Goal: Task Accomplishment & Management: Use online tool/utility

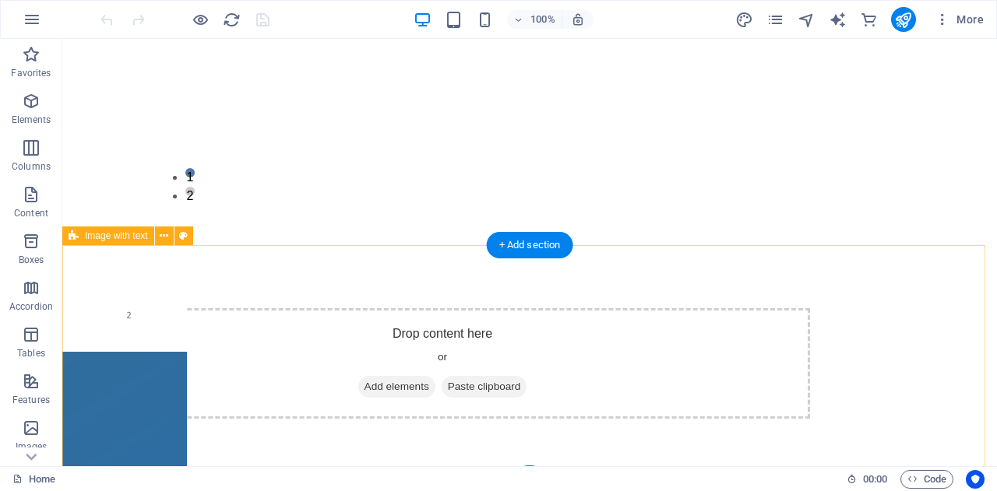
scroll to position [234, 0]
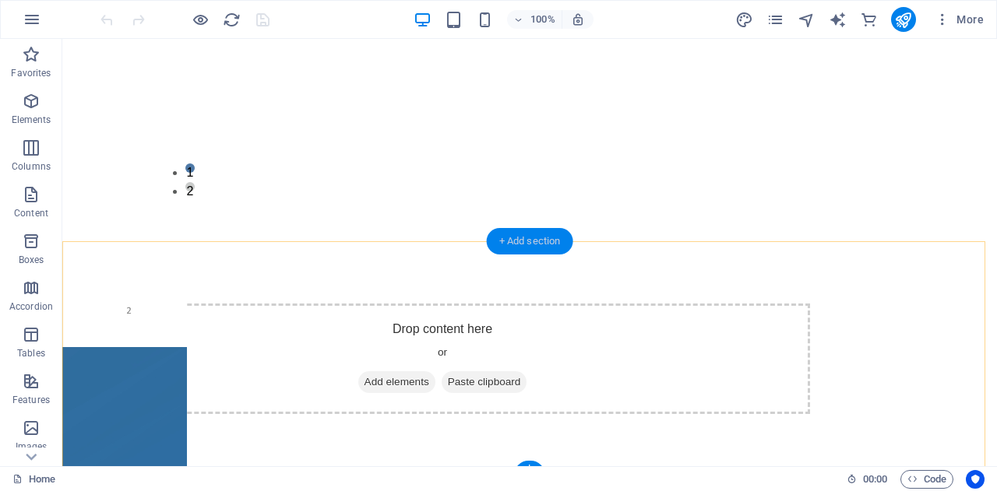
click at [529, 241] on div "+ Add section" at bounding box center [530, 241] width 86 height 26
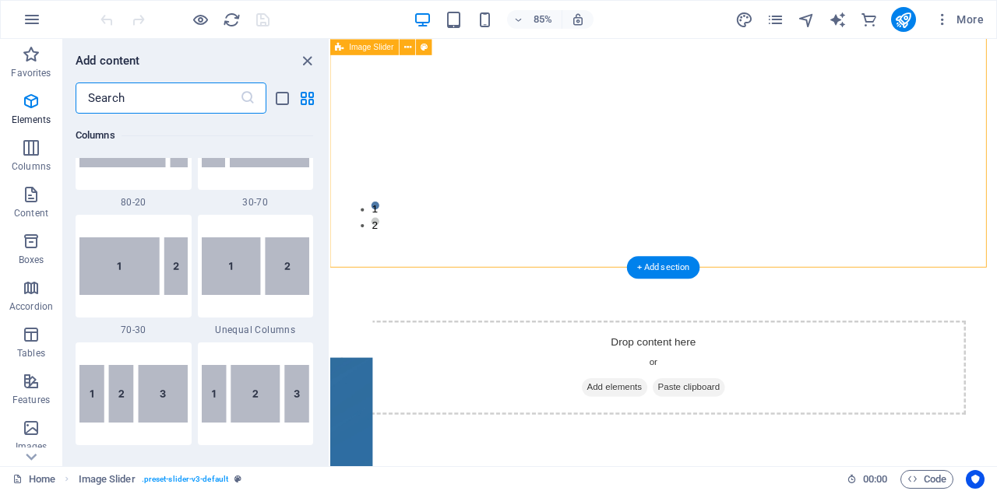
scroll to position [2725, 0]
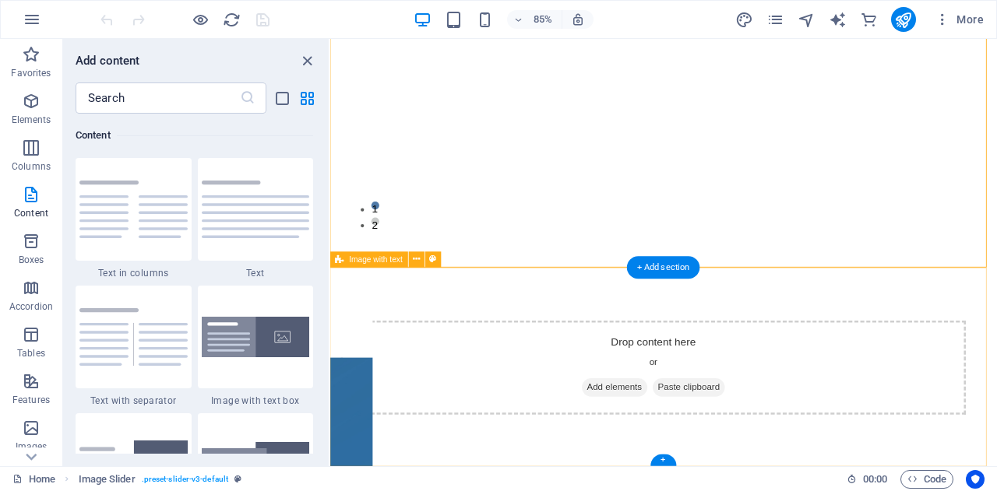
click at [765, 449] on span "Paste clipboard" at bounding box center [752, 449] width 86 height 22
click at [743, 445] on span "Paste clipboard" at bounding box center [752, 449] width 86 height 22
click at [671, 445] on span "Add elements" at bounding box center [664, 449] width 77 height 22
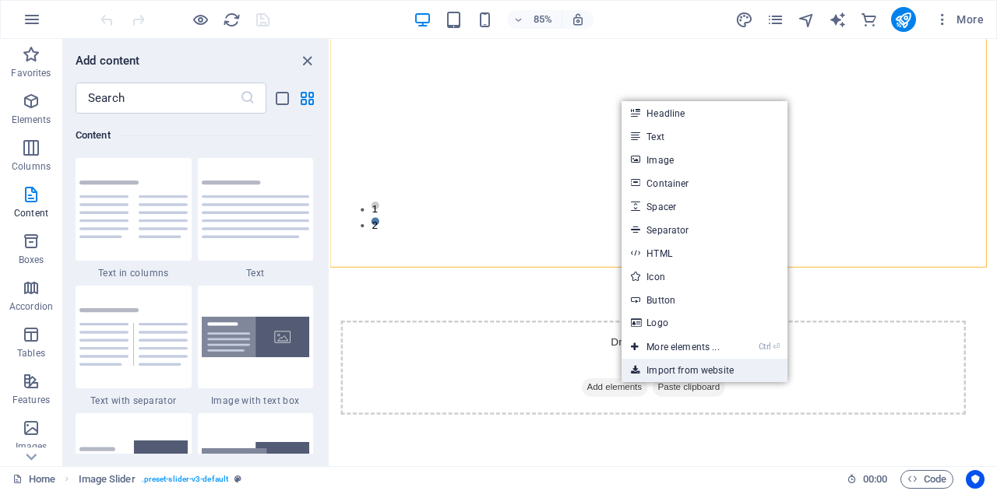
click at [667, 374] on link "Import from website" at bounding box center [703, 370] width 165 height 23
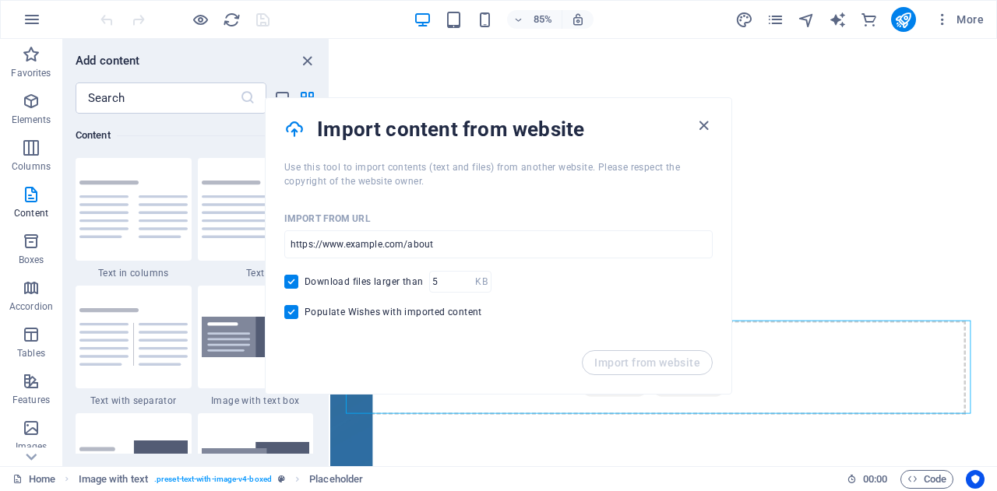
click at [393, 283] on span "Download files larger than" at bounding box center [364, 282] width 118 height 12
click at [305, 283] on input "Download files larger than" at bounding box center [294, 282] width 20 height 14
click at [393, 283] on span "Download files larger than" at bounding box center [364, 282] width 118 height 12
click at [305, 283] on input "Download files larger than" at bounding box center [294, 282] width 20 height 14
checkbox input "true"
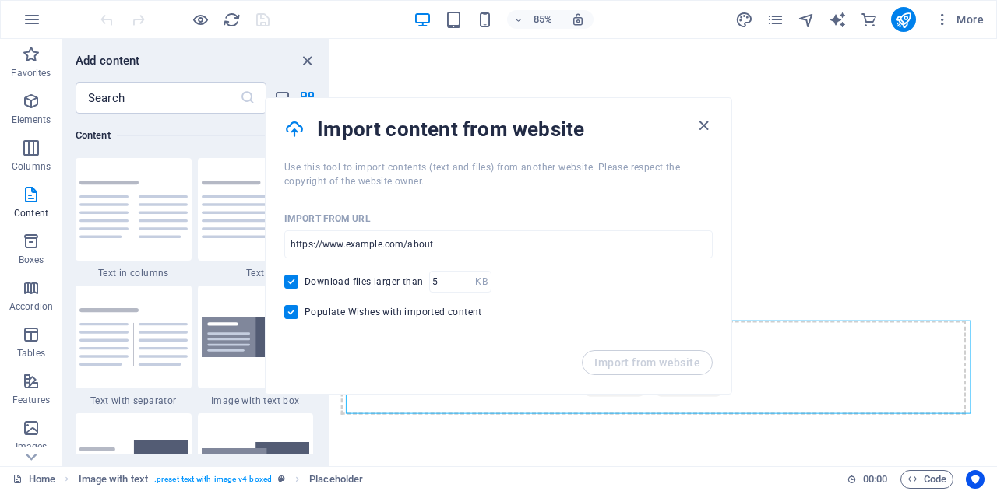
click at [291, 130] on icon at bounding box center [294, 129] width 20 height 25
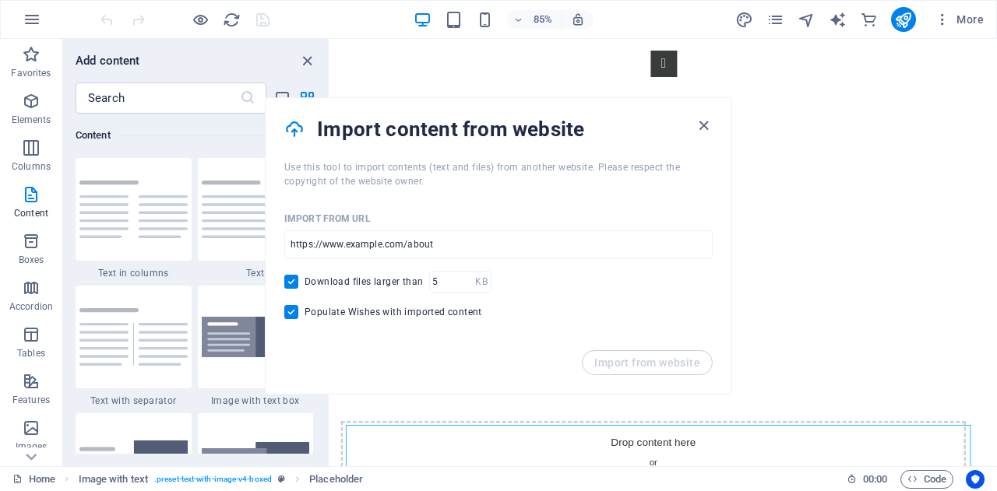
scroll to position [38, 0]
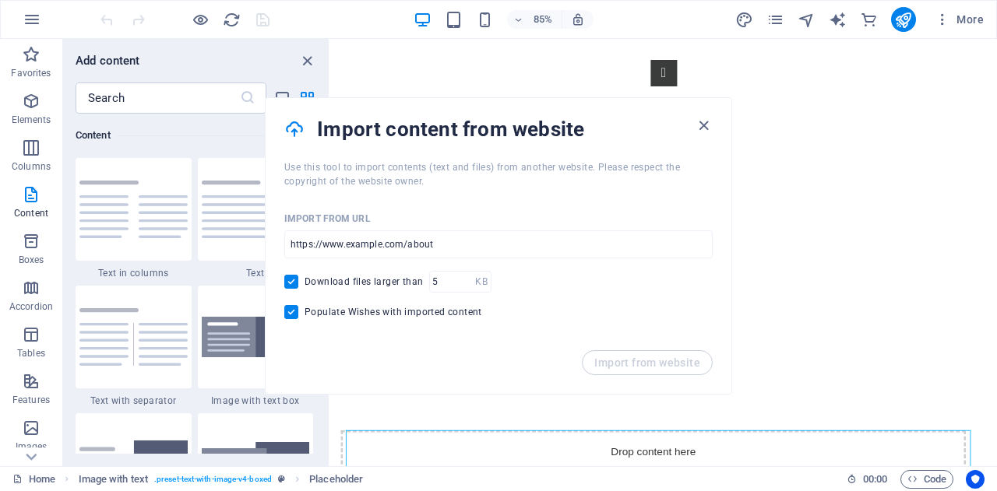
click at [659, 368] on div "Import from website" at bounding box center [499, 372] width 466 height 44
click at [707, 121] on icon "button" at bounding box center [704, 126] width 18 height 18
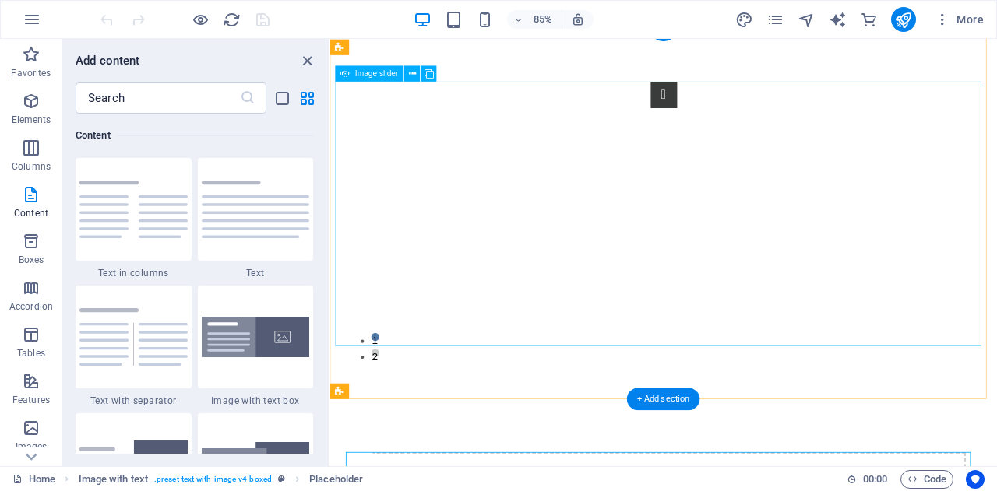
scroll to position [0, 0]
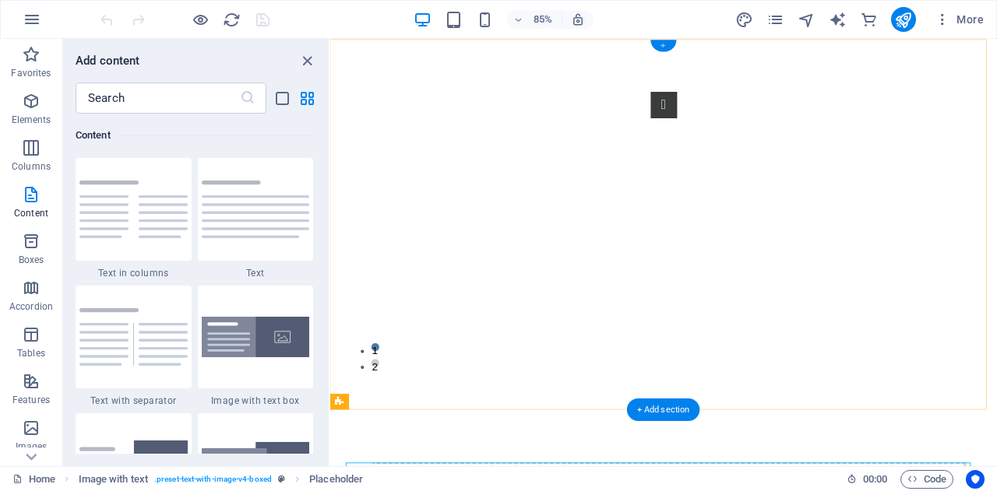
click at [664, 44] on div "+" at bounding box center [663, 46] width 26 height 12
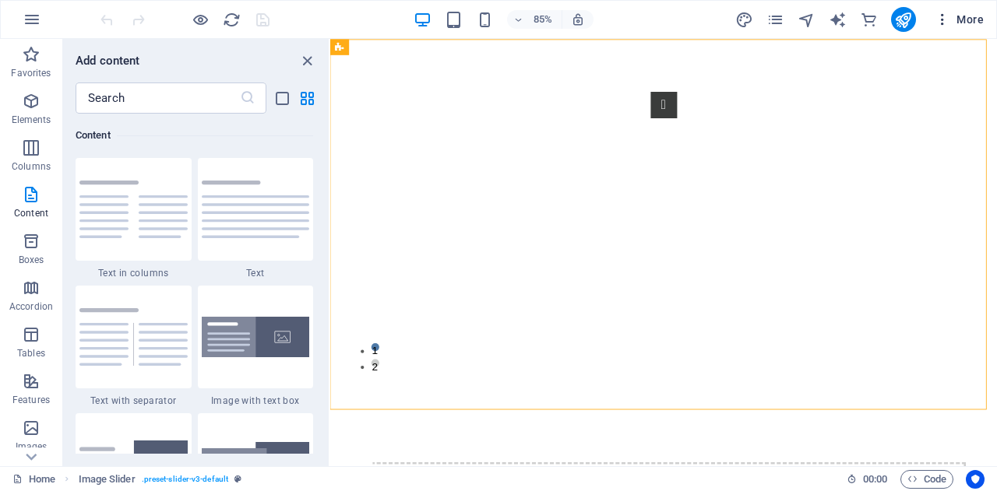
click at [976, 18] on span "More" at bounding box center [959, 20] width 49 height 16
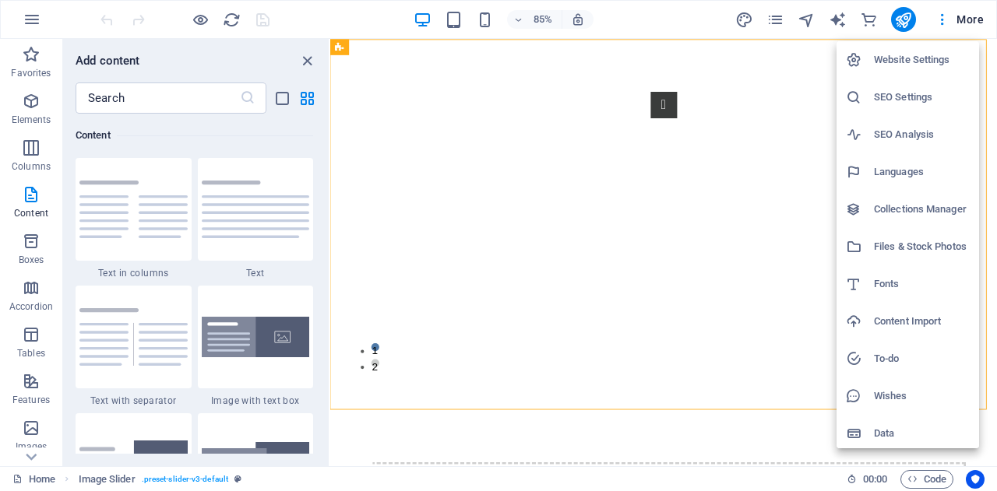
click at [689, 60] on div at bounding box center [498, 245] width 997 height 491
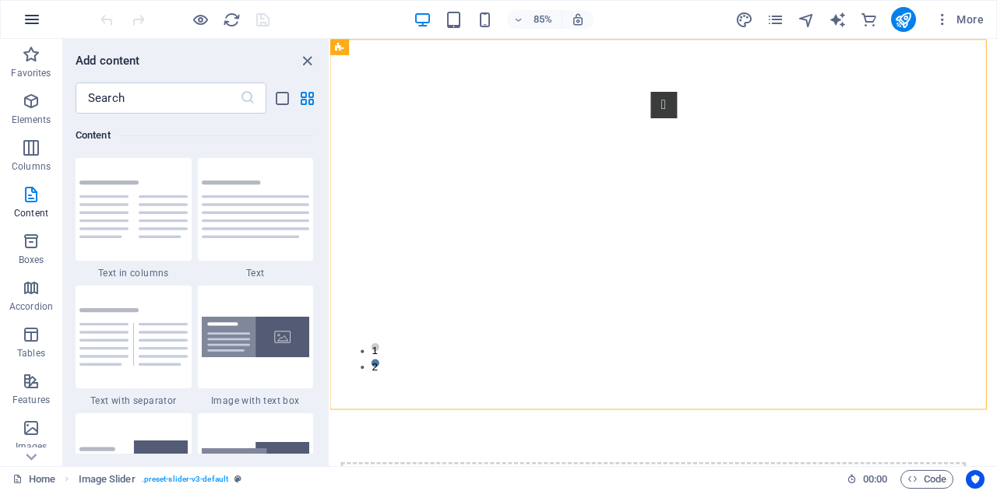
click at [30, 21] on icon "button" at bounding box center [32, 19] width 19 height 19
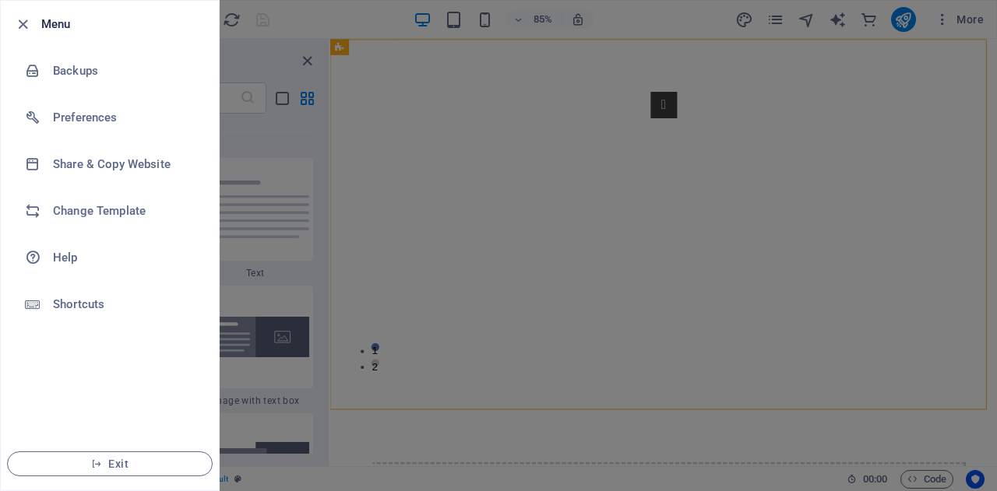
click at [469, 437] on div at bounding box center [498, 245] width 997 height 491
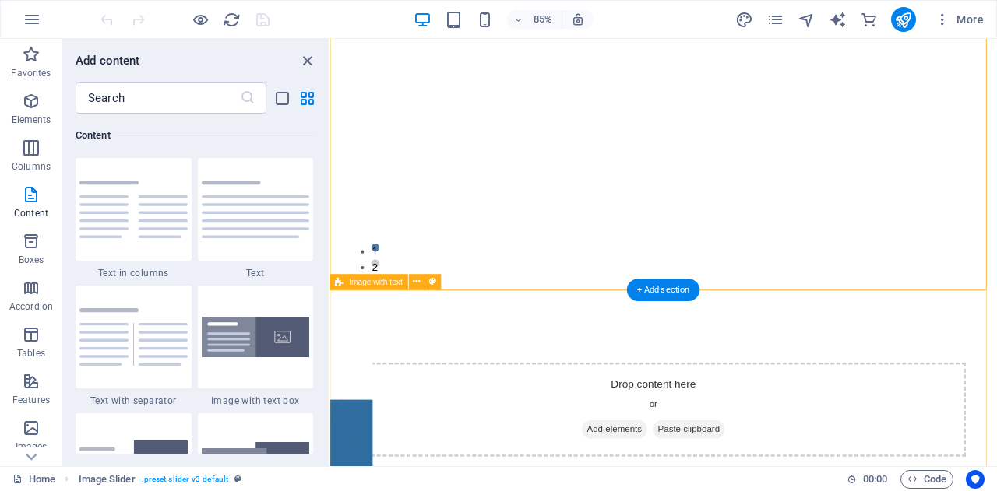
scroll to position [167, 0]
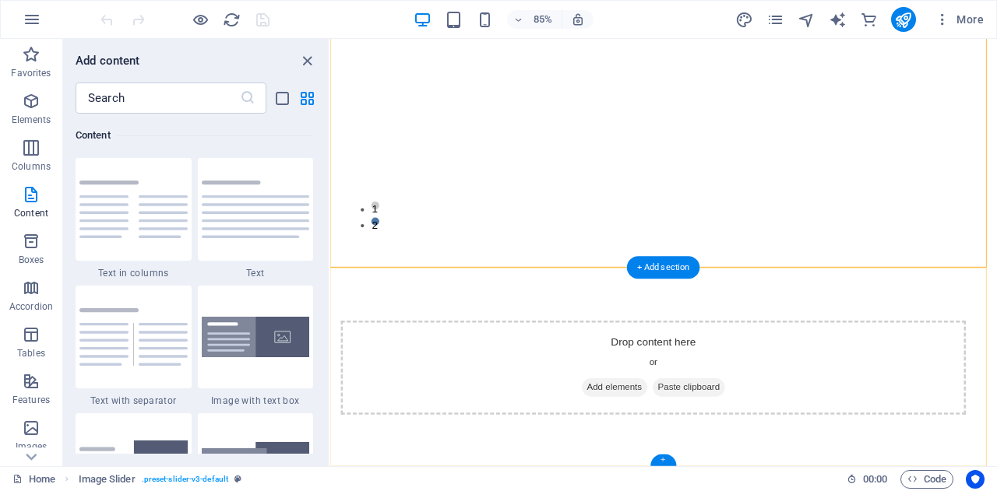
click at [667, 460] on div "+" at bounding box center [663, 460] width 26 height 12
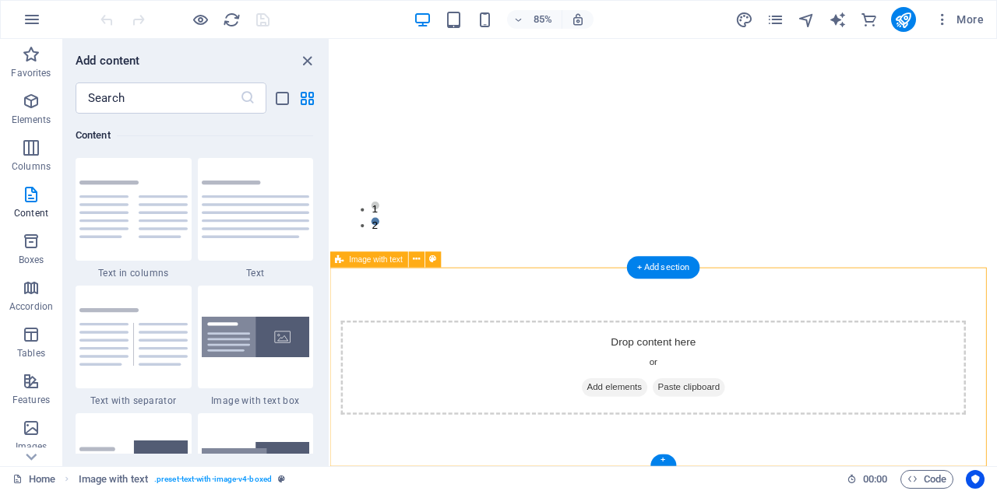
click at [667, 449] on span "Add elements" at bounding box center [664, 449] width 77 height 22
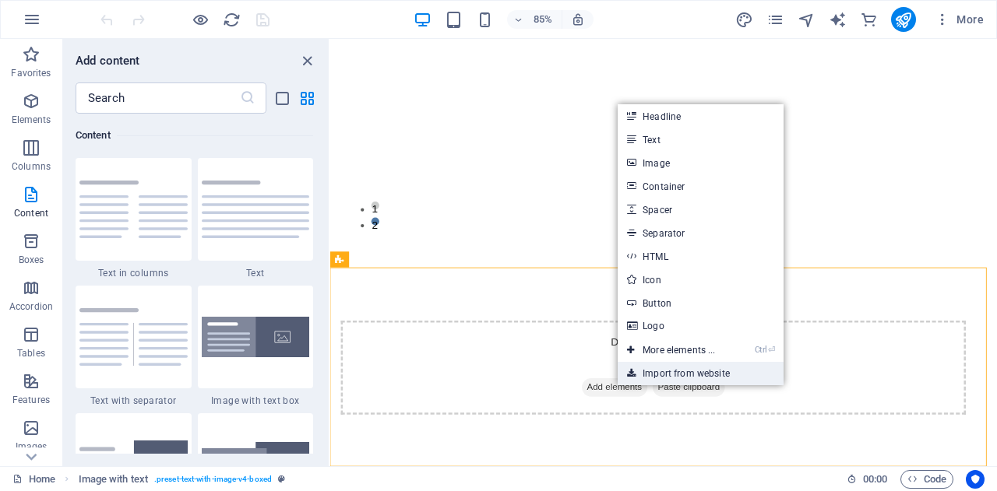
click at [643, 370] on link "Import from website" at bounding box center [700, 373] width 165 height 23
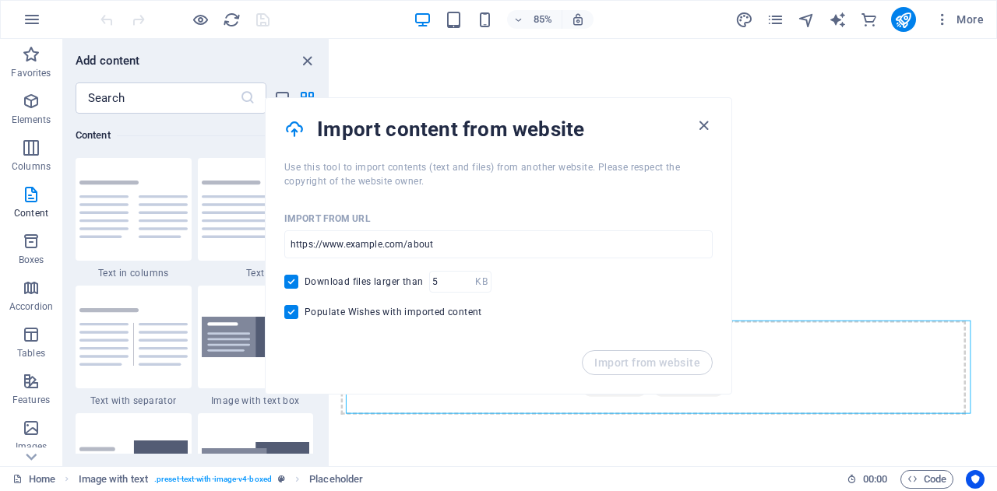
click at [370, 311] on span "Populate Wishes with imported content" at bounding box center [394, 312] width 178 height 12
click at [305, 311] on input "Populate Wishes with imported content" at bounding box center [294, 312] width 20 height 14
checkbox input "false"
click at [637, 370] on div "Import from website" at bounding box center [499, 372] width 466 height 44
click at [704, 124] on icon "button" at bounding box center [704, 126] width 18 height 18
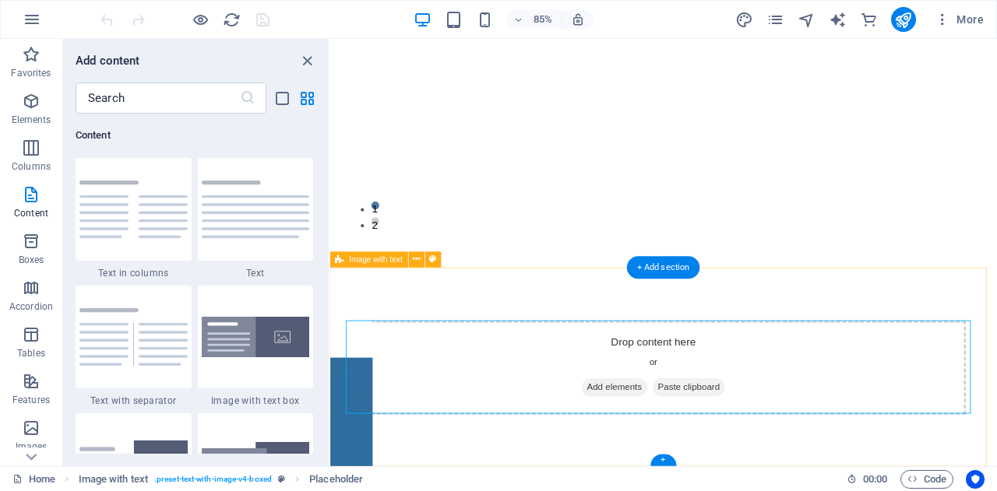
click at [753, 447] on span "Paste clipboard" at bounding box center [752, 449] width 86 height 22
click at [308, 97] on icon "grid-view" at bounding box center [307, 99] width 18 height 18
click at [253, 94] on icon at bounding box center [248, 98] width 16 height 16
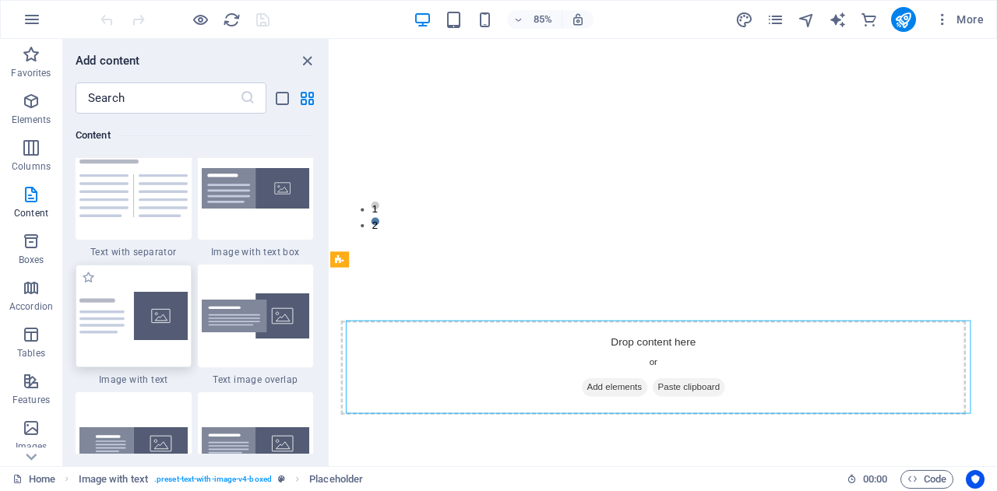
scroll to position [2803, 0]
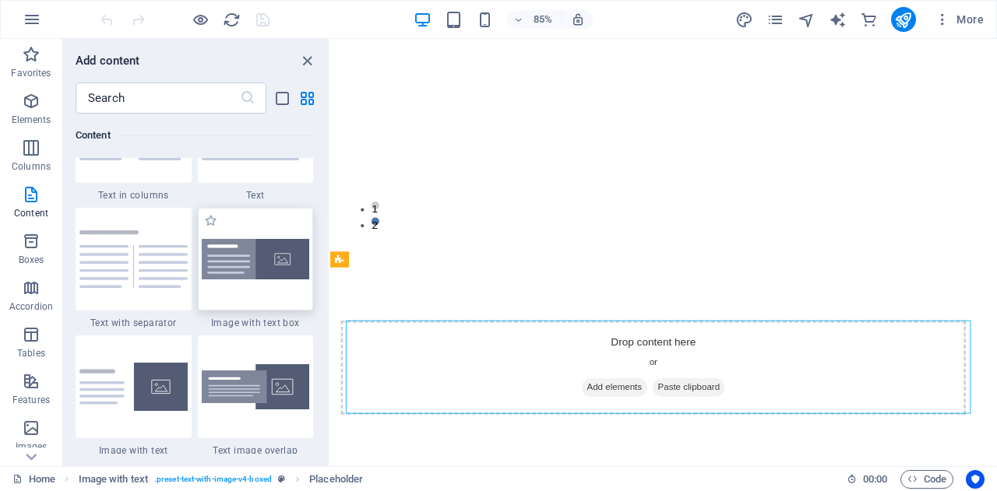
click at [284, 261] on img at bounding box center [256, 259] width 108 height 41
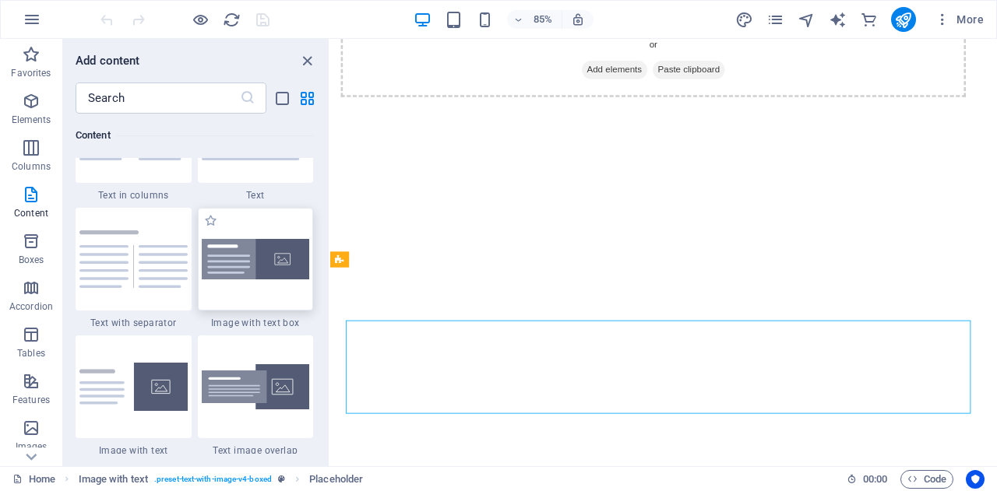
select select "rem"
select select "px"
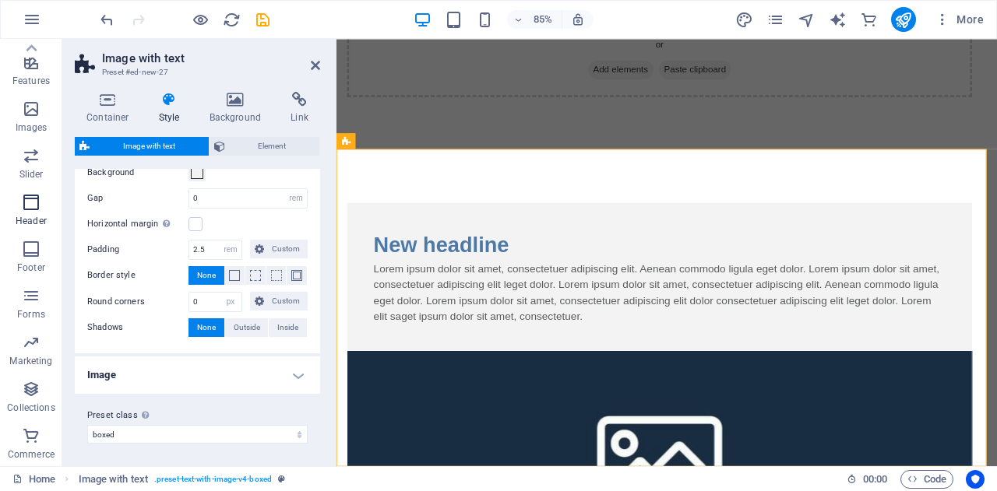
scroll to position [0, 0]
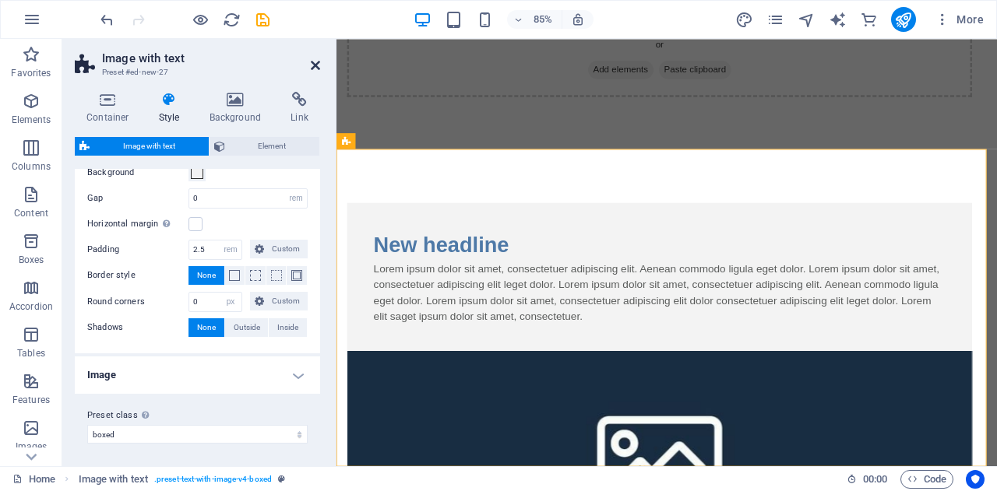
click at [316, 63] on icon at bounding box center [315, 65] width 9 height 12
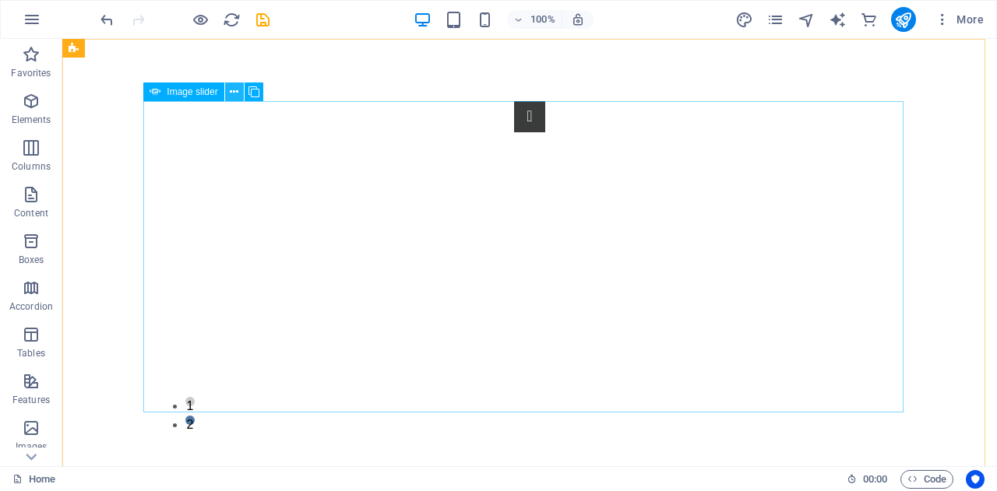
click at [231, 94] on icon at bounding box center [234, 92] width 9 height 16
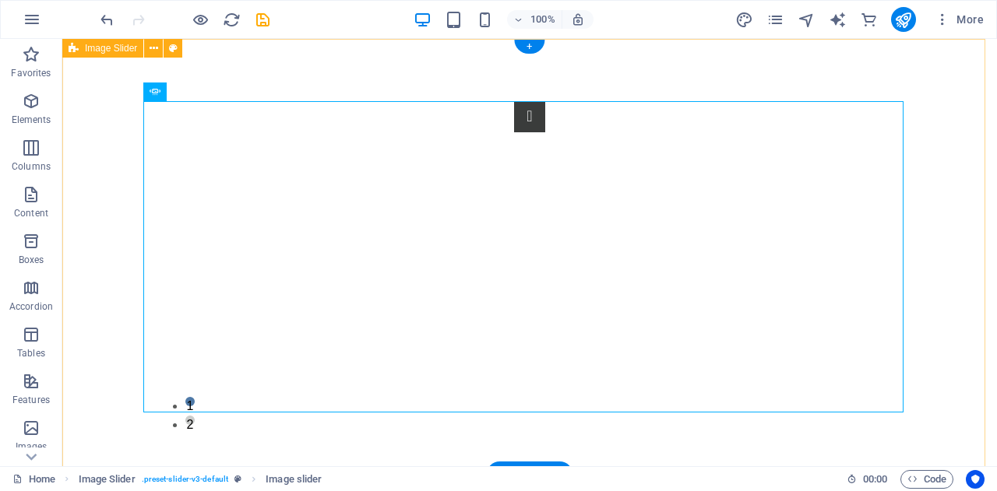
click at [108, 188] on div "1 2" at bounding box center [529, 257] width 935 height 436
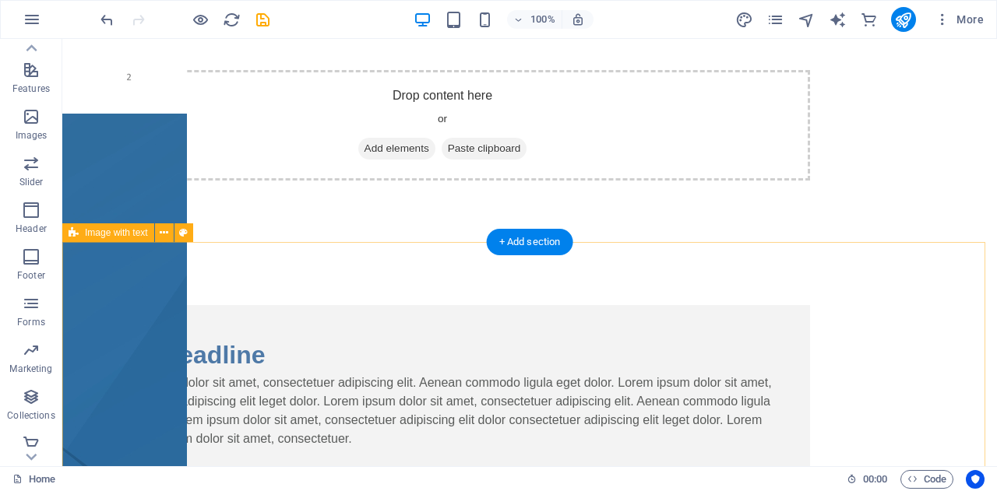
scroll to position [312, 0]
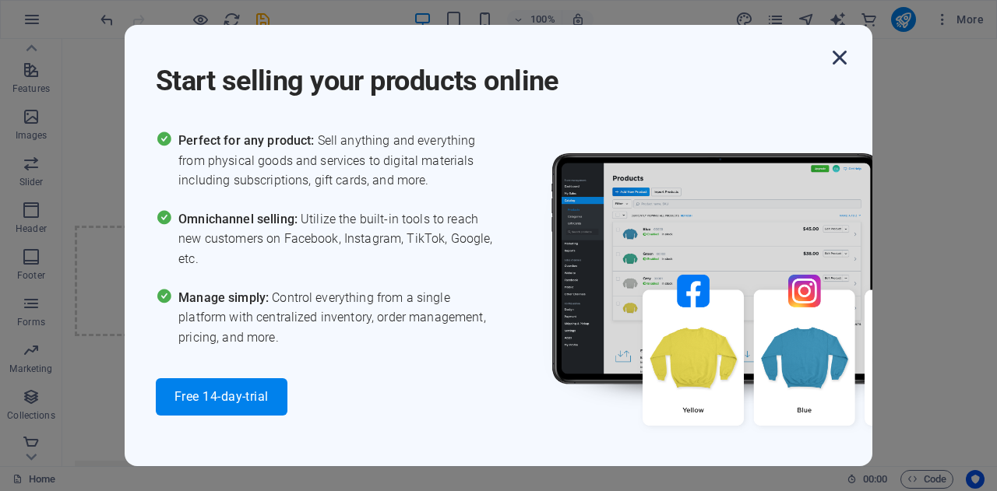
click at [844, 58] on icon "button" at bounding box center [840, 58] width 28 height 28
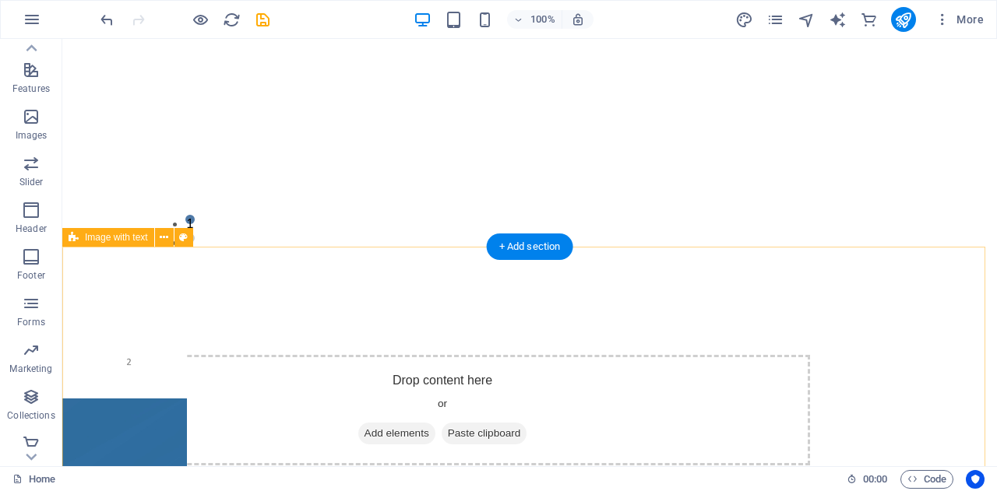
scroll to position [0, 0]
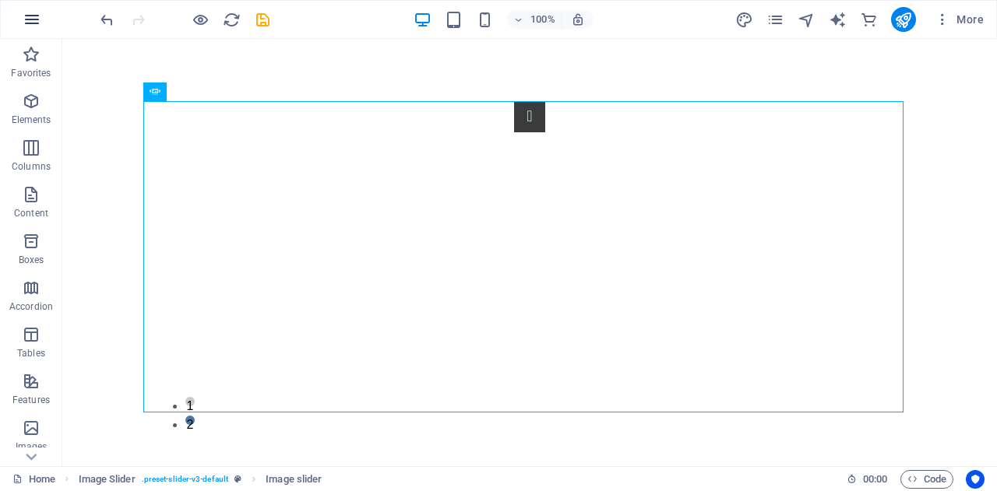
click at [36, 19] on icon "button" at bounding box center [32, 19] width 19 height 19
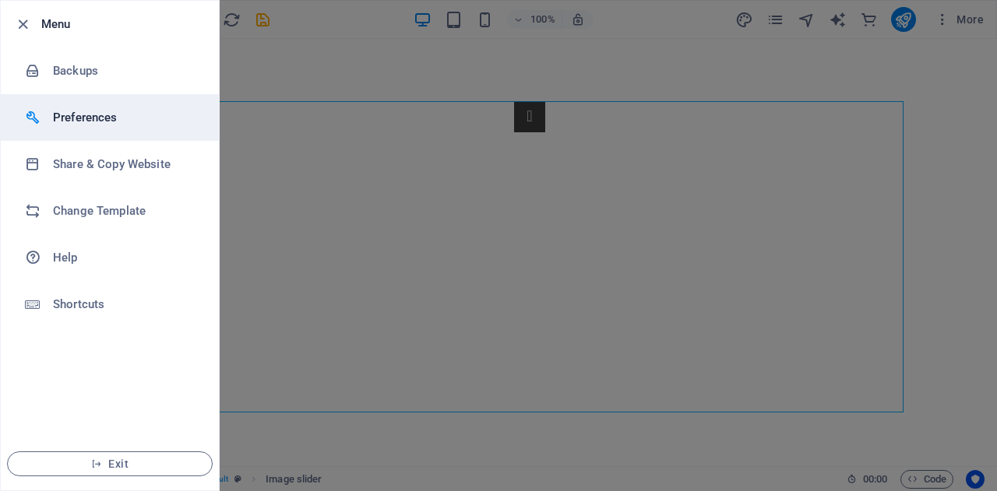
click at [100, 128] on li "Preferences" at bounding box center [110, 117] width 218 height 47
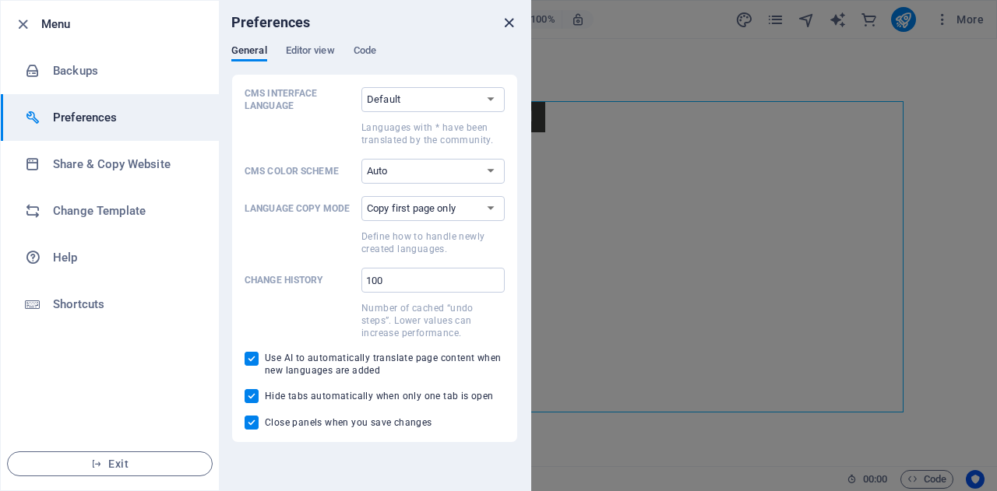
click at [503, 14] on icon "close" at bounding box center [509, 23] width 18 height 18
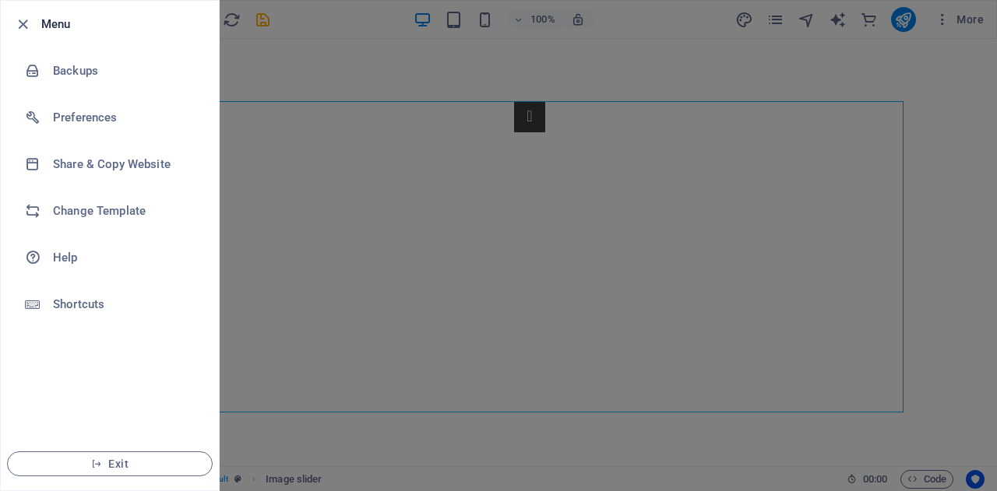
click at [787, 441] on div at bounding box center [498, 245] width 997 height 491
